Goal: Task Accomplishment & Management: Manage account settings

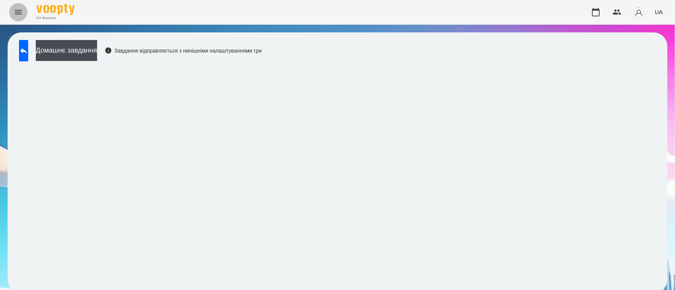
click at [19, 11] on icon "Menu" at bounding box center [18, 12] width 9 height 9
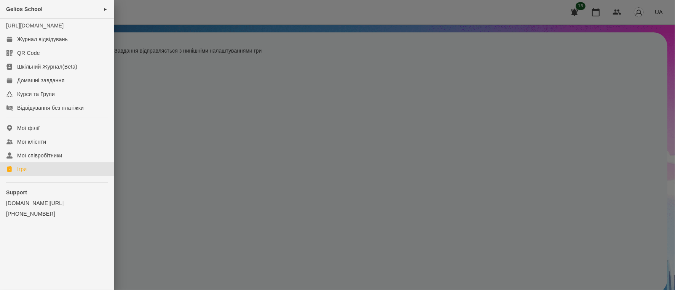
click at [29, 176] on link "Ігри" at bounding box center [57, 169] width 114 height 14
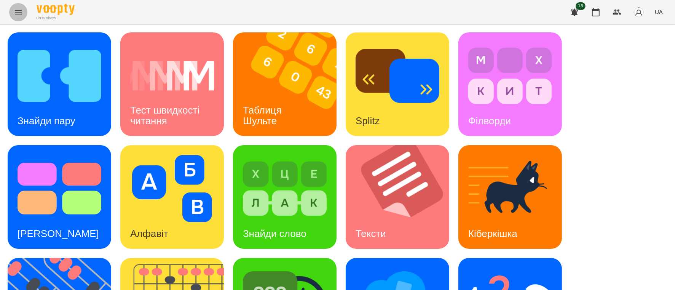
click at [22, 8] on icon "Menu" at bounding box center [18, 12] width 9 height 9
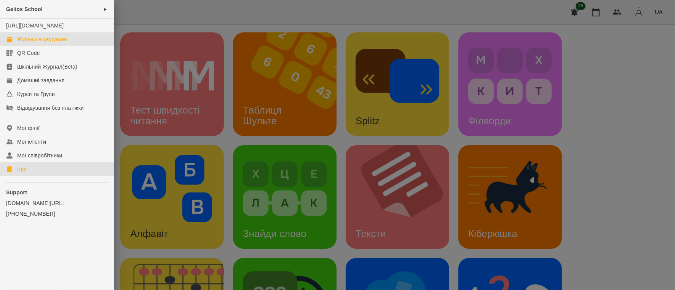
click at [40, 43] on div "Журнал відвідувань" at bounding box center [42, 39] width 51 height 8
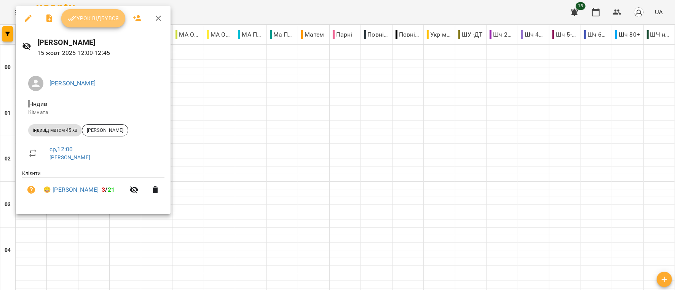
click at [102, 24] on button "Урок відбувся" at bounding box center [93, 18] width 64 height 18
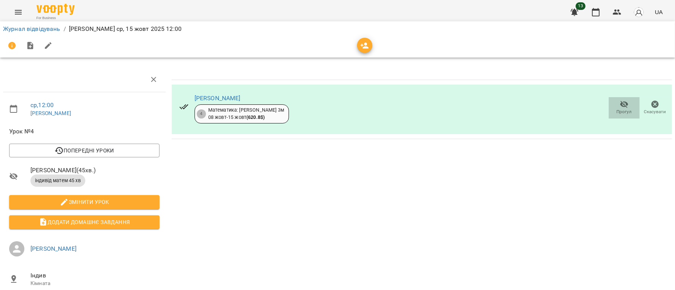
click at [619, 103] on icon "button" at bounding box center [623, 104] width 9 height 9
click at [15, 12] on icon "Menu" at bounding box center [18, 12] width 7 height 5
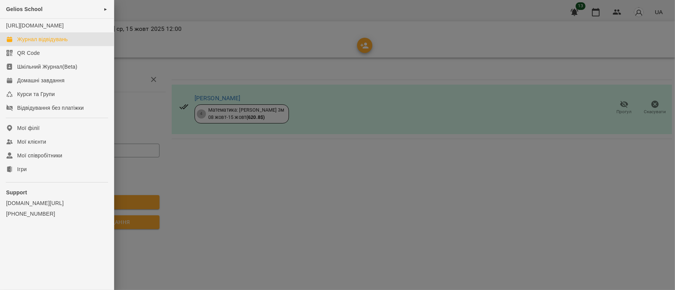
click at [35, 43] on div "Журнал відвідувань" at bounding box center [42, 39] width 51 height 8
